Goal: Task Accomplishment & Management: Use online tool/utility

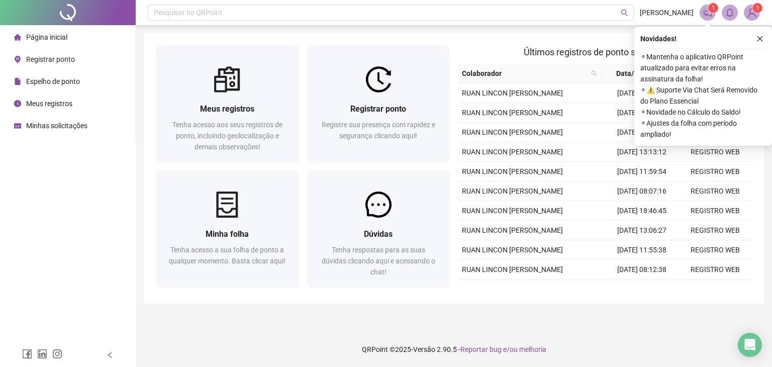
click at [85, 186] on div "Página inicial Registrar ponto Espelho de ponto Meus registros Minhas solicitaç…" at bounding box center [68, 171] width 136 height 343
click at [760, 45] on div "Novidades ! ⚬ Mantenha o aplicativo QRPoint atualizado para evitar erros na ass…" at bounding box center [703, 86] width 138 height 119
click at [760, 43] on button "button" at bounding box center [760, 39] width 12 height 12
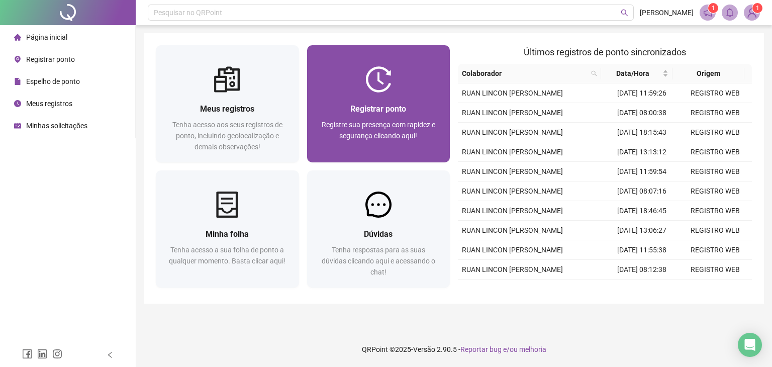
click at [392, 117] on div "Registrar ponto Registre sua presença com rapidez e segurança clicando aqui!" at bounding box center [378, 128] width 119 height 50
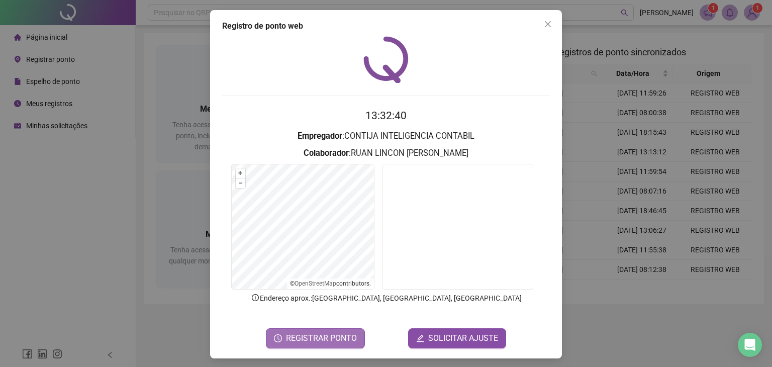
click at [353, 341] on button "REGISTRAR PONTO" at bounding box center [315, 338] width 99 height 20
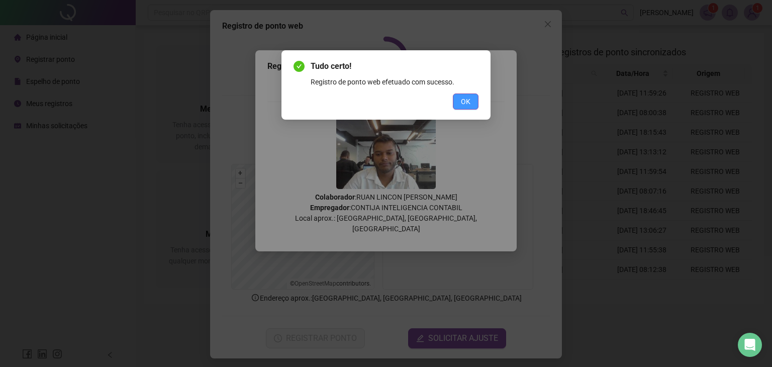
click at [456, 103] on button "OK" at bounding box center [466, 101] width 26 height 16
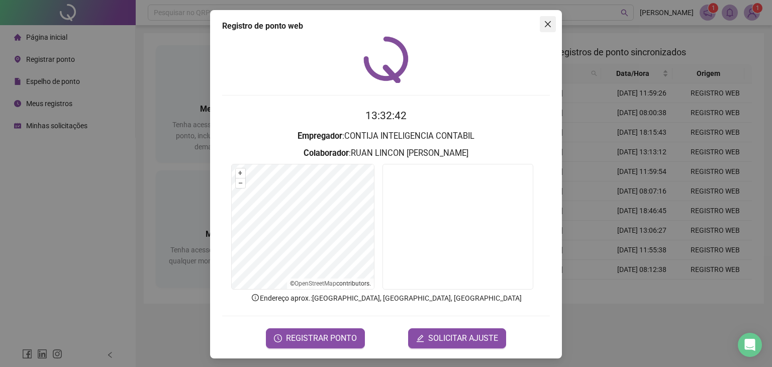
click at [545, 27] on icon "close" at bounding box center [548, 24] width 6 height 6
